Goal: Task Accomplishment & Management: Manage account settings

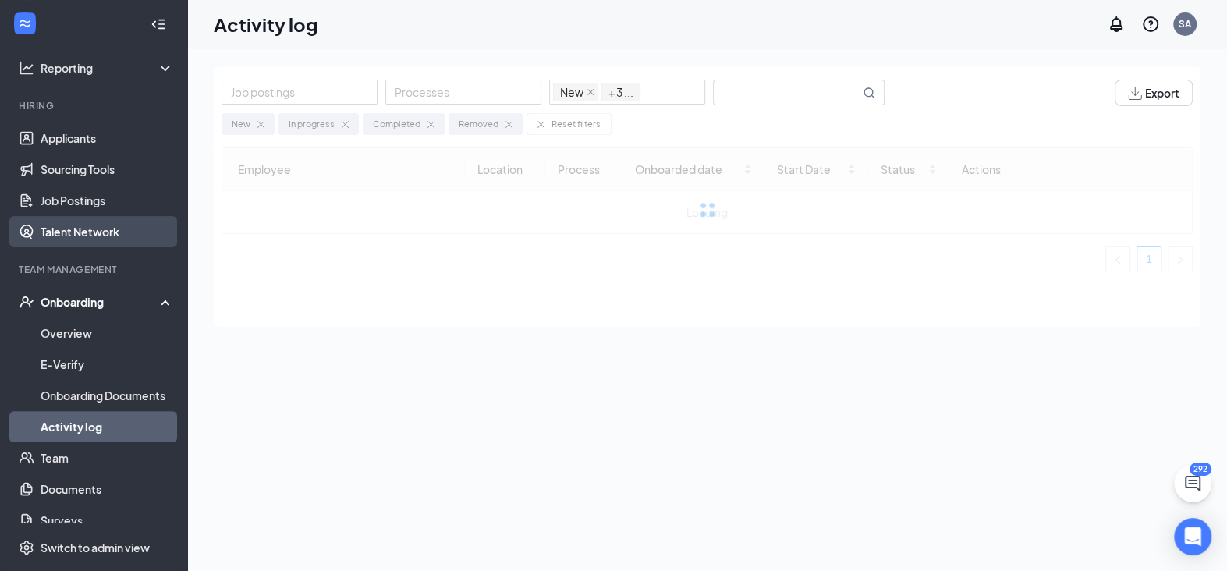
scroll to position [156, 0]
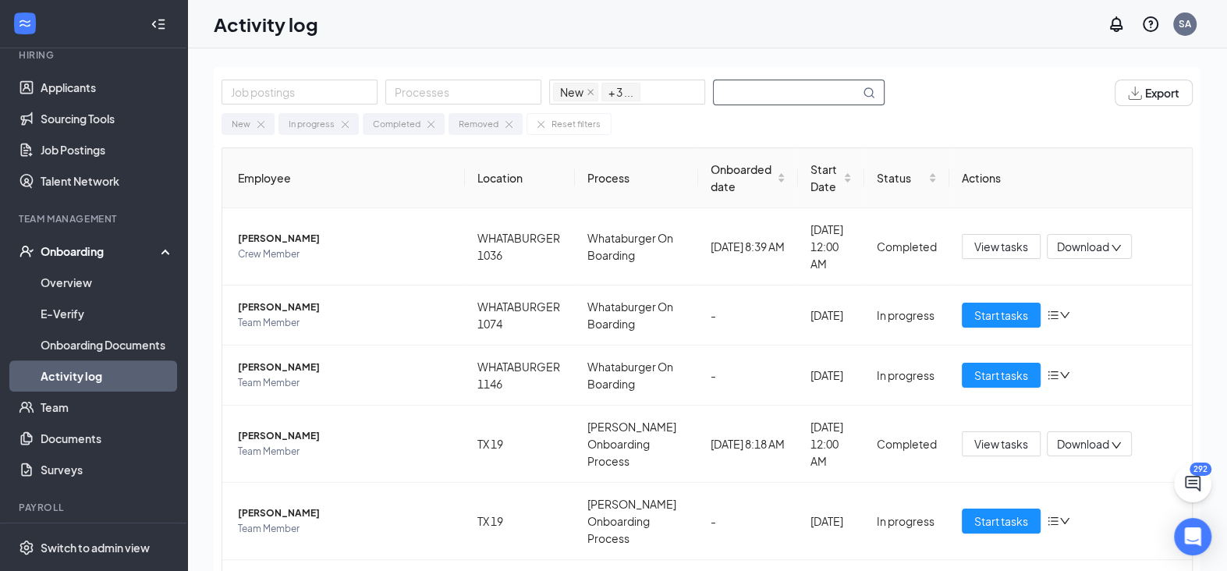
click at [758, 92] on input "text" at bounding box center [787, 92] width 146 height 24
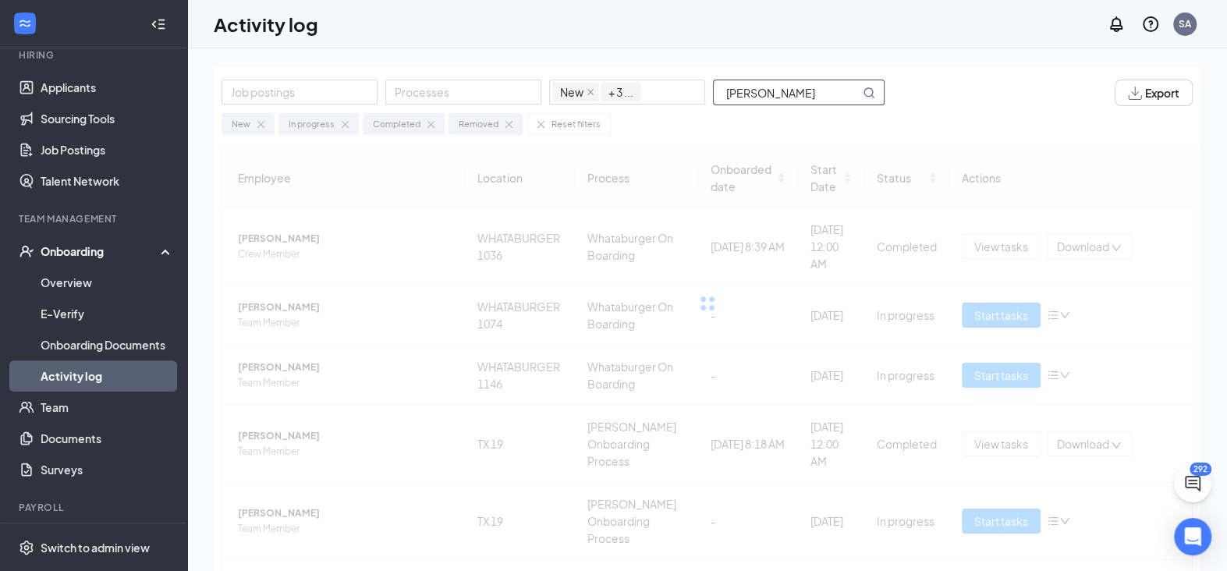
type input "[PERSON_NAME]"
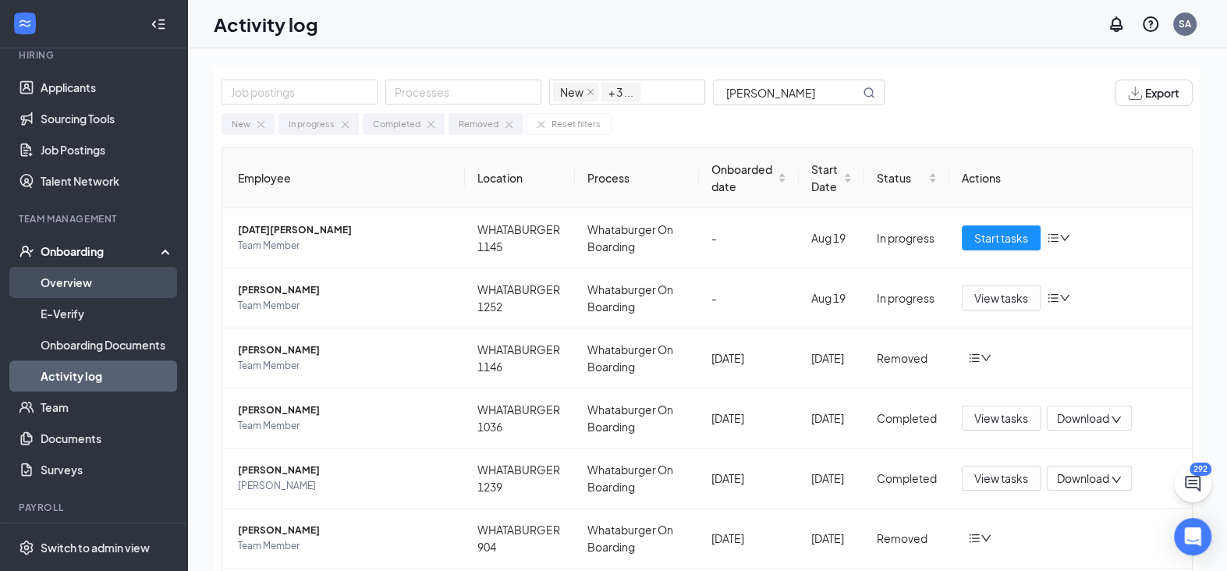
click at [98, 288] on link "Overview" at bounding box center [107, 282] width 133 height 31
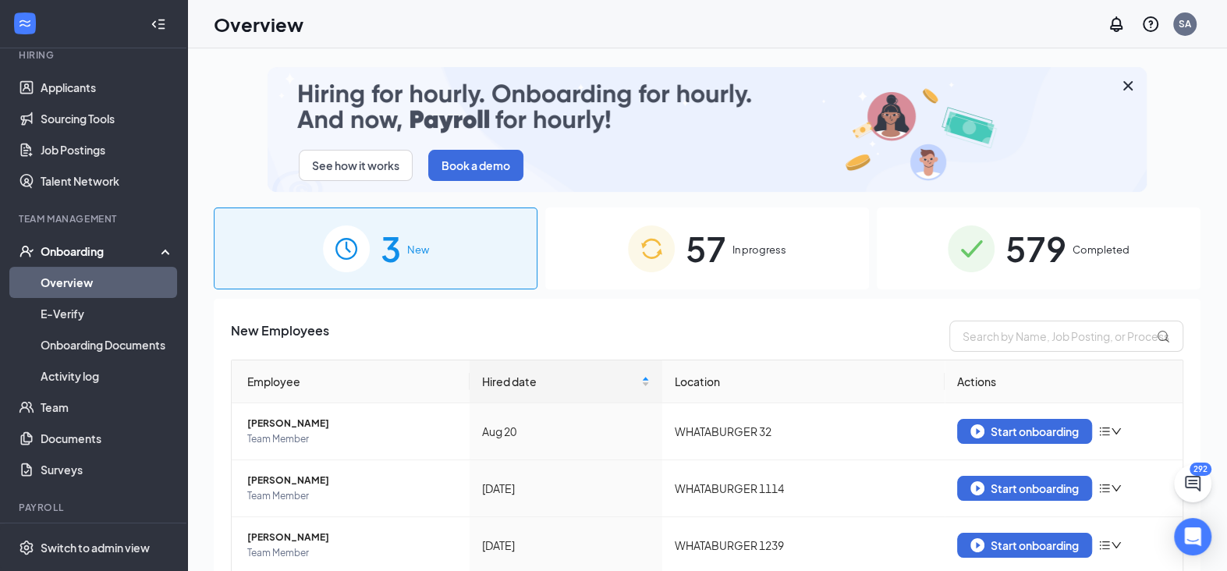
click at [81, 261] on div "Onboarding" at bounding box center [93, 251] width 187 height 31
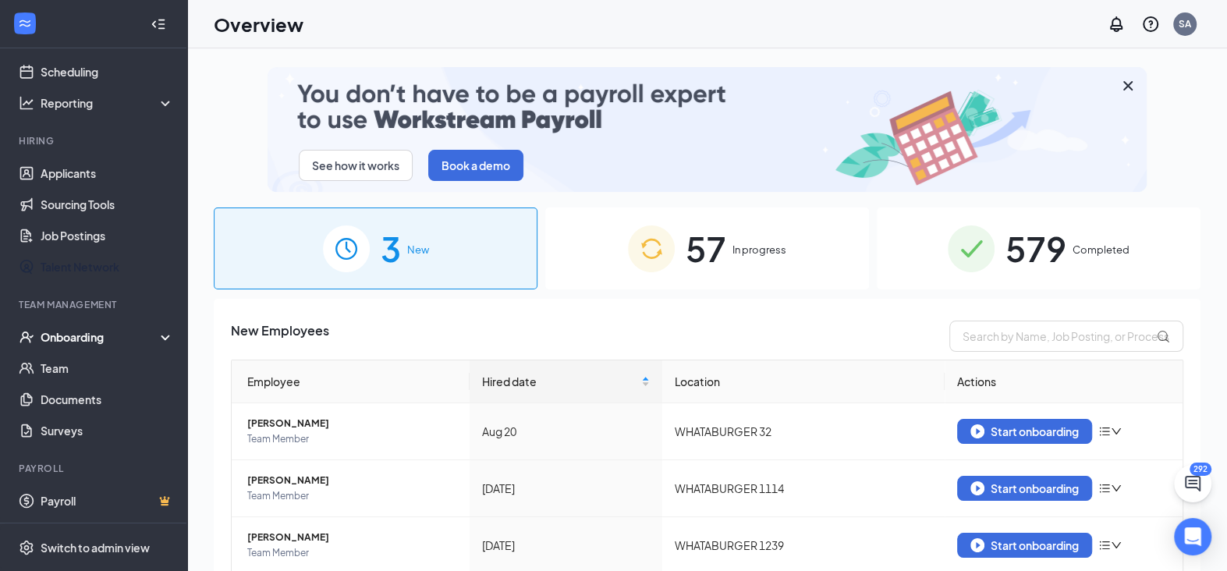
scroll to position [69, 0]
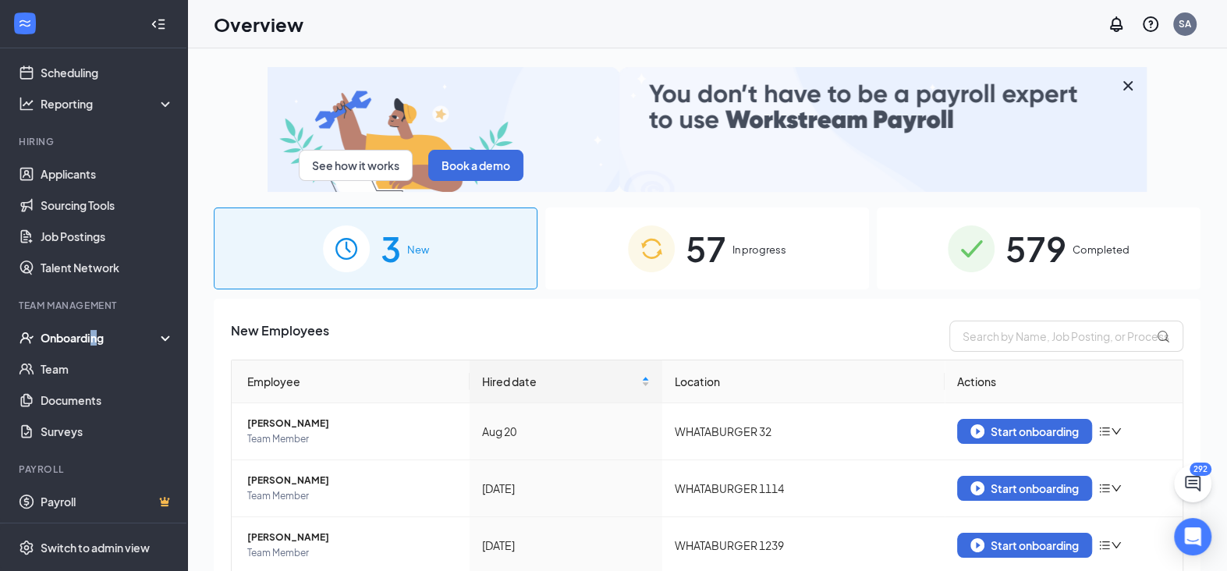
click at [95, 346] on div "Onboarding" at bounding box center [93, 337] width 187 height 31
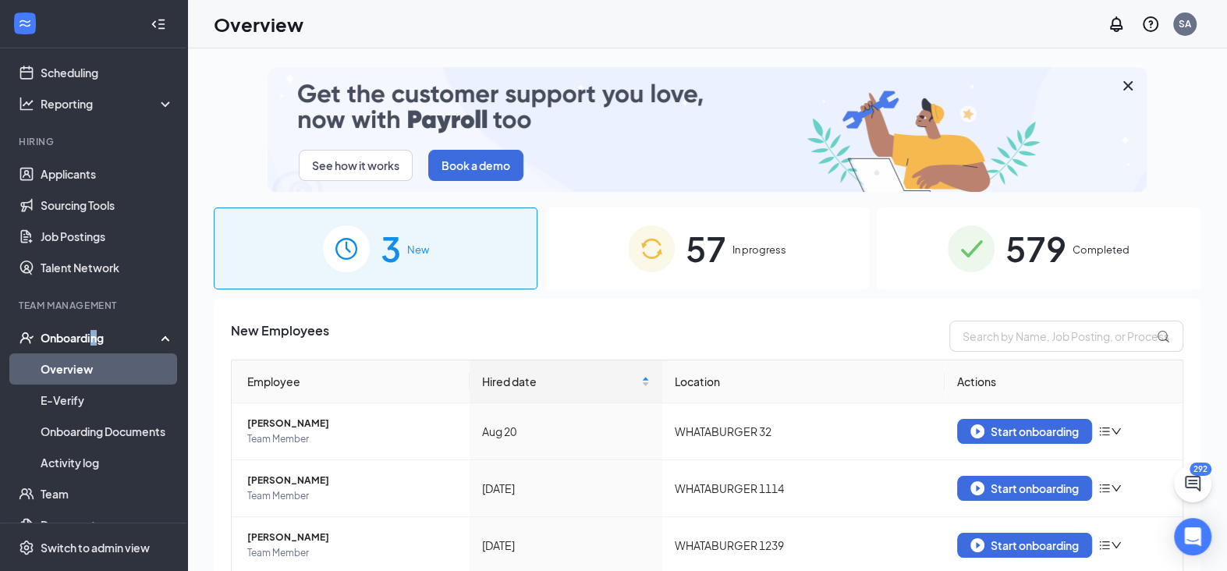
scroll to position [156, 0]
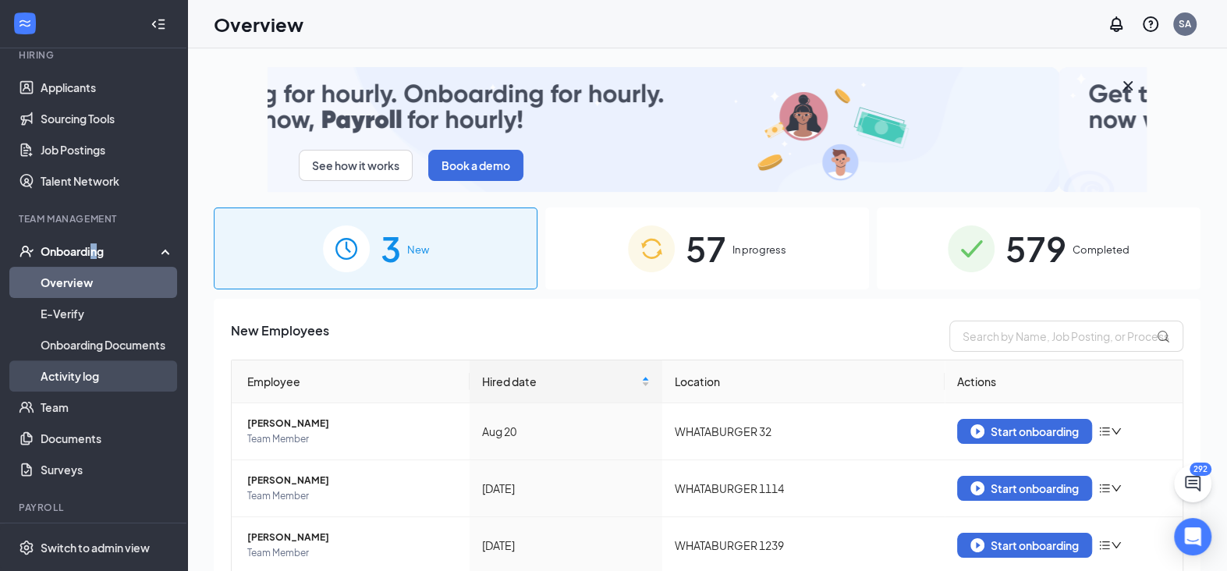
click at [89, 384] on link "Activity log" at bounding box center [107, 375] width 133 height 31
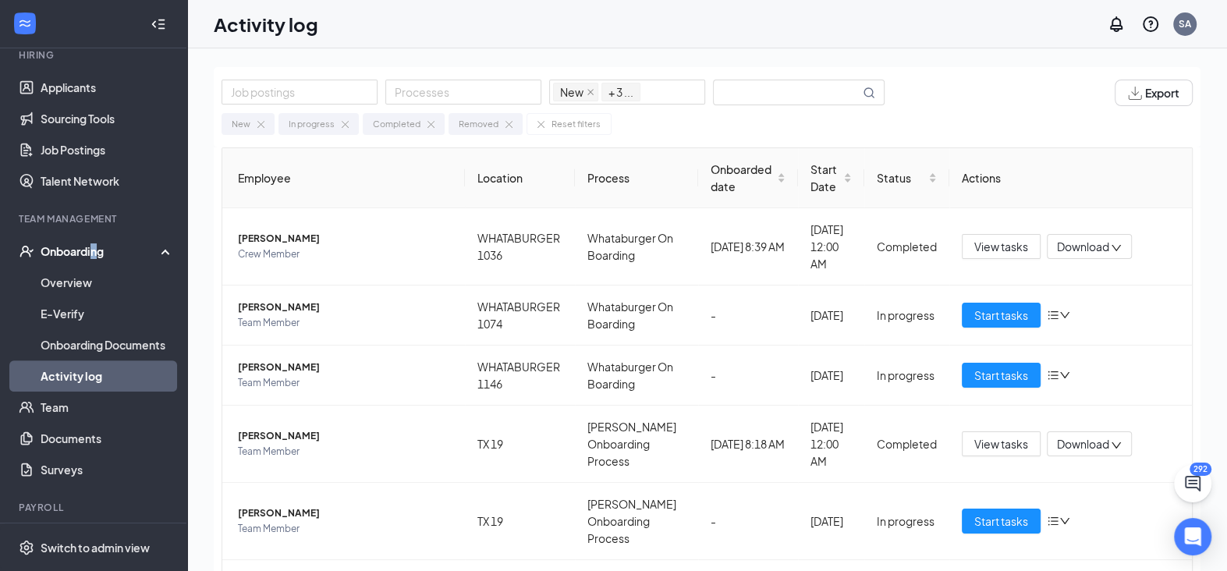
click at [509, 126] on img at bounding box center [509, 124] width 7 height 7
click at [431, 126] on img at bounding box center [431, 124] width 7 height 7
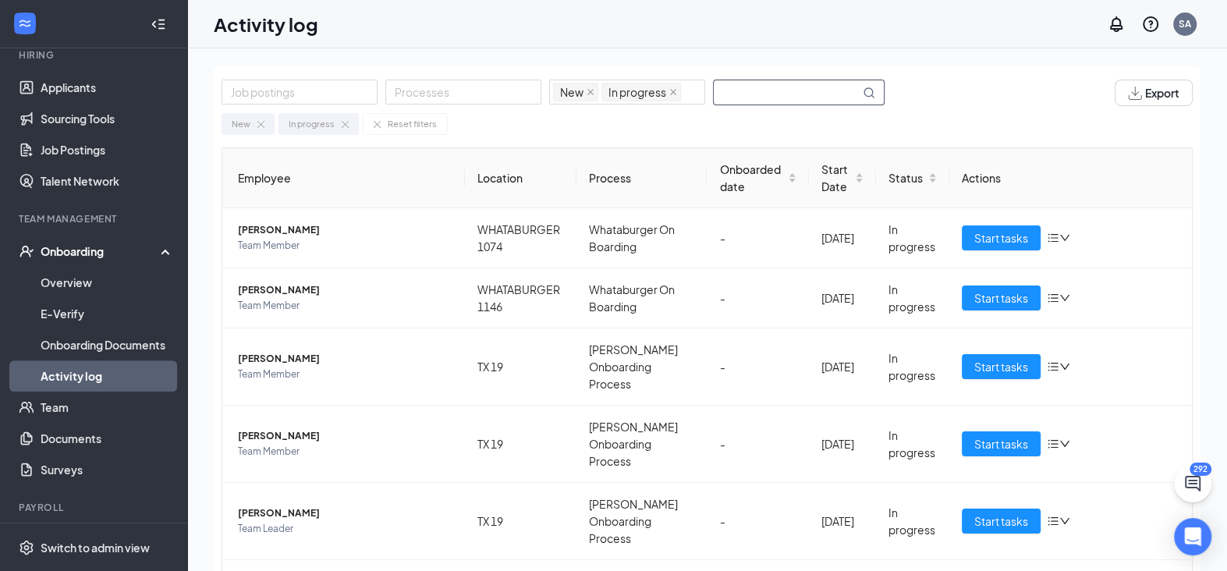
click at [739, 94] on input "text" at bounding box center [787, 92] width 146 height 24
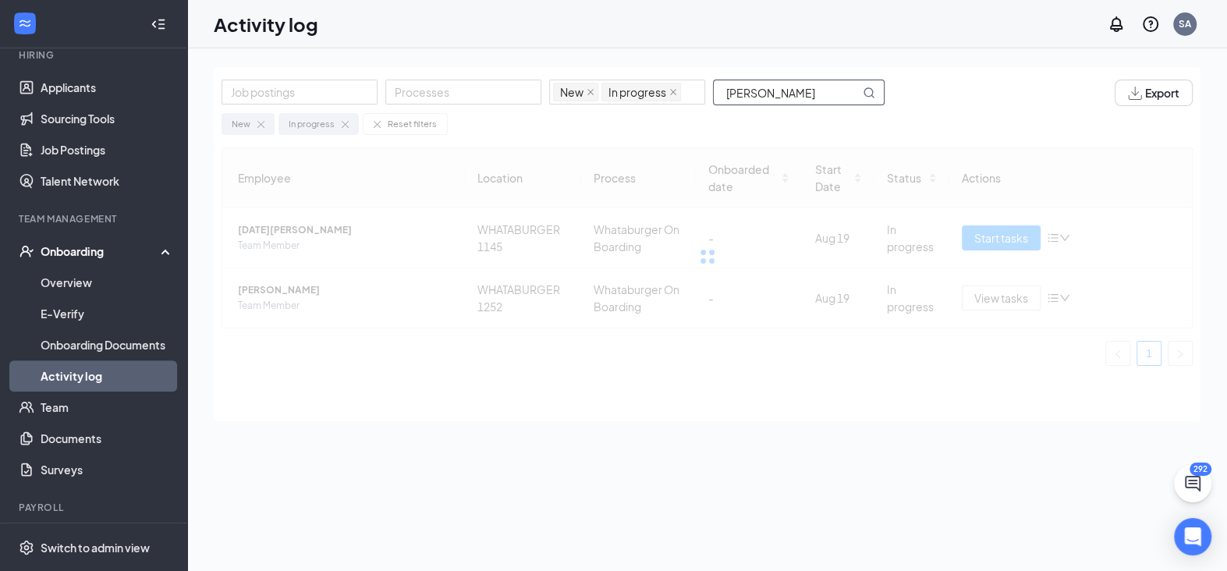
type input "[PERSON_NAME]"
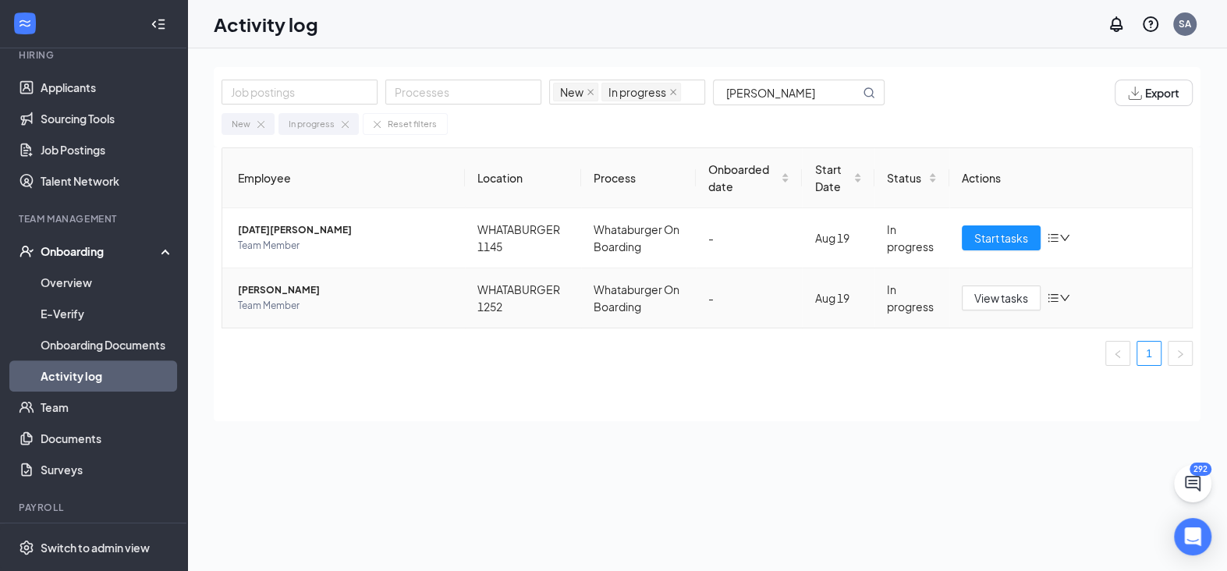
click at [1066, 297] on icon "down" at bounding box center [1065, 298] width 11 height 11
click at [1133, 282] on td "View tasks" at bounding box center [1071, 297] width 243 height 59
click at [1006, 305] on span "View tasks" at bounding box center [1002, 297] width 54 height 17
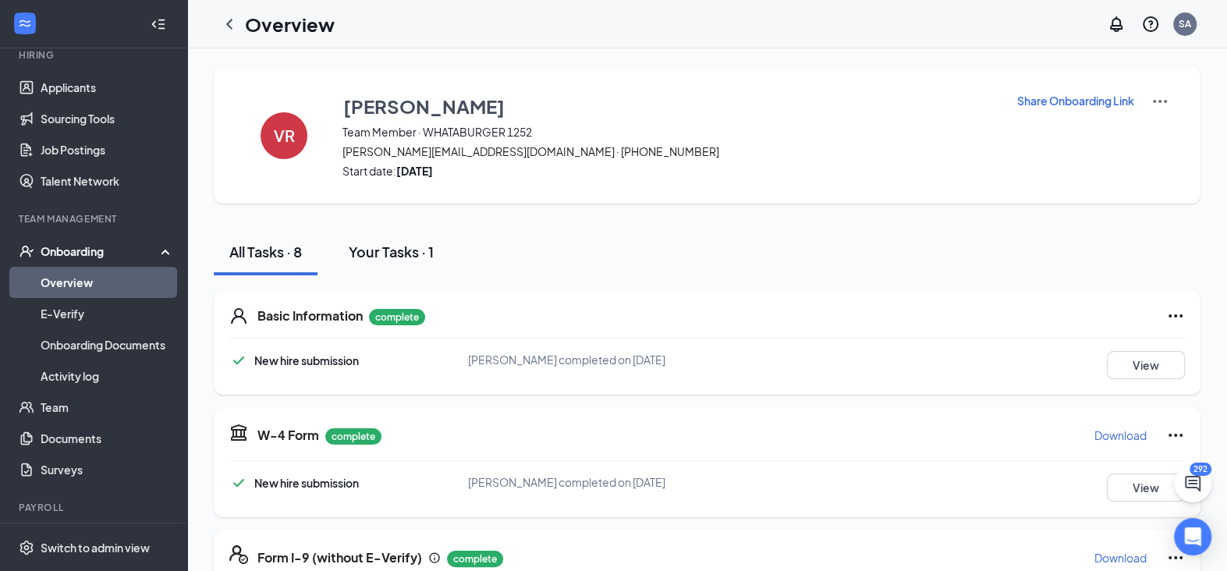
click at [420, 247] on div "Your Tasks · 1" at bounding box center [391, 252] width 85 height 20
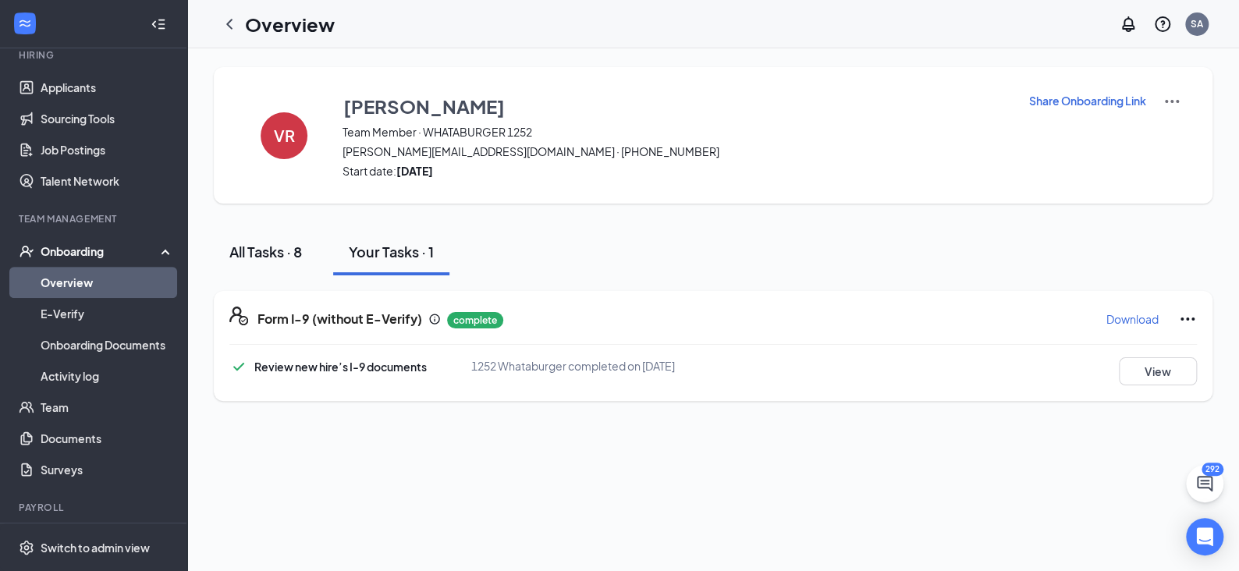
click at [282, 258] on div "All Tasks · 8" at bounding box center [265, 252] width 73 height 20
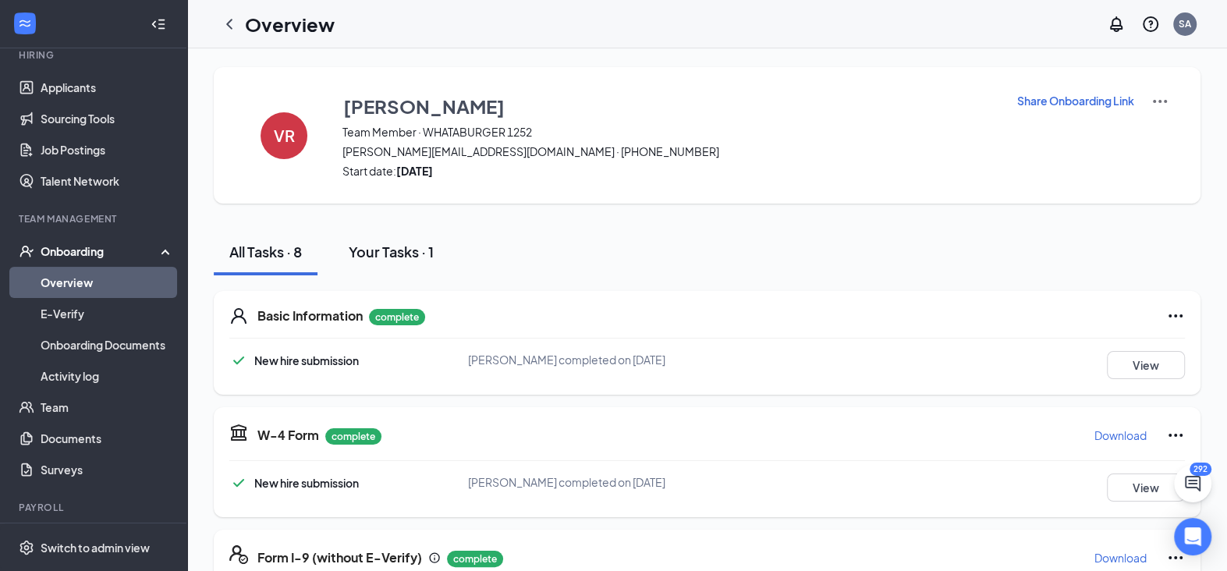
click at [368, 254] on div "Your Tasks · 1" at bounding box center [391, 252] width 85 height 20
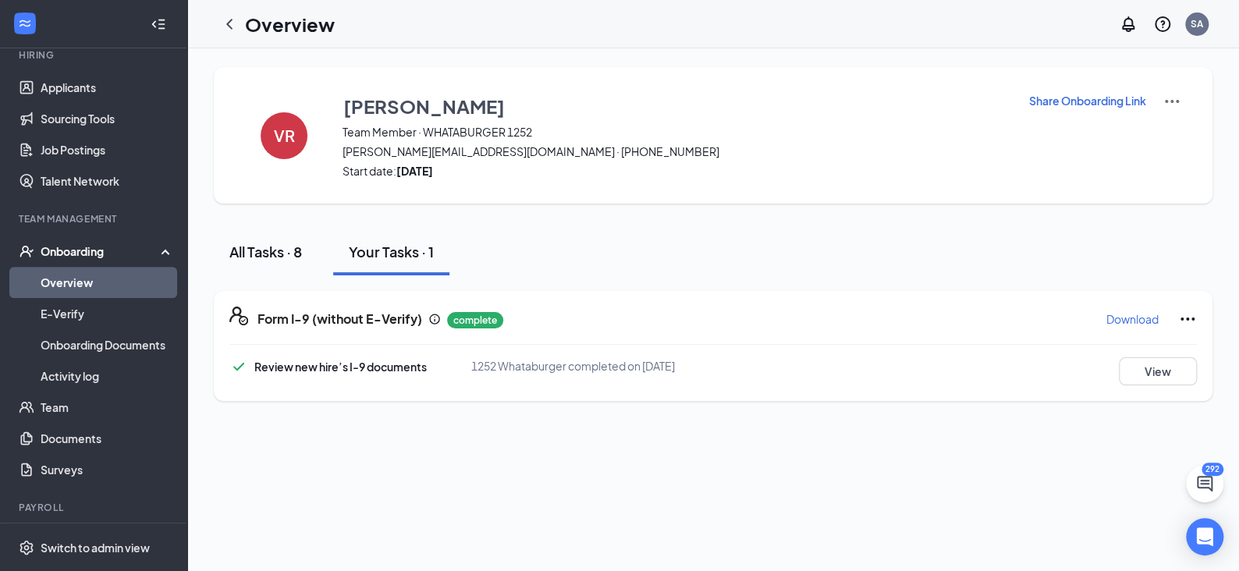
click at [248, 244] on div "All Tasks · 8" at bounding box center [265, 252] width 73 height 20
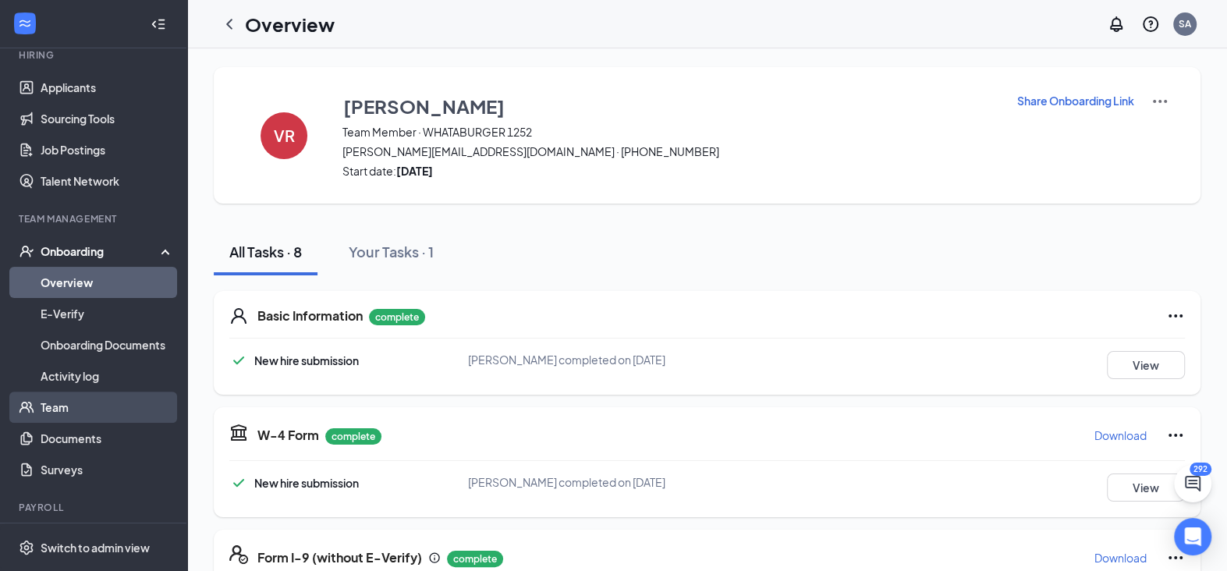
click at [54, 407] on link "Team" at bounding box center [107, 407] width 133 height 31
